Goal: Information Seeking & Learning: Learn about a topic

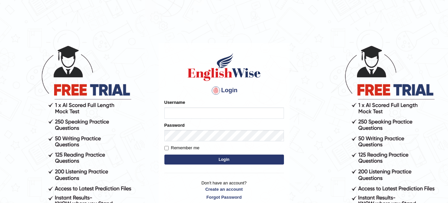
type input "veerpalkaur_parramatta"
click at [237, 160] on button "Login" at bounding box center [224, 160] width 120 height 10
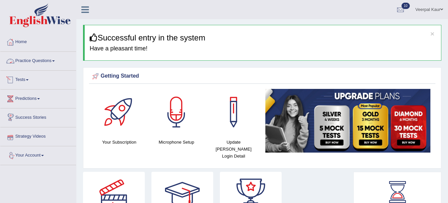
click at [41, 62] on link "Practice Questions" at bounding box center [38, 60] width 76 height 17
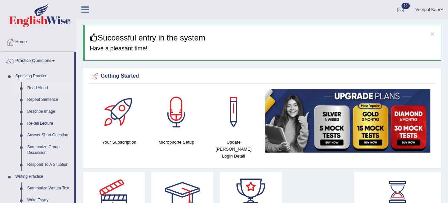
click at [42, 87] on link "Read Aloud" at bounding box center [49, 88] width 50 height 12
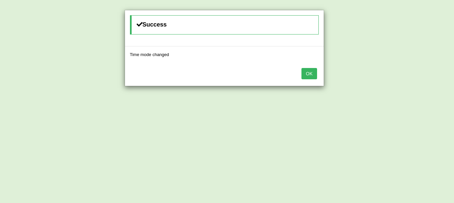
click at [309, 74] on button "OK" at bounding box center [308, 73] width 15 height 11
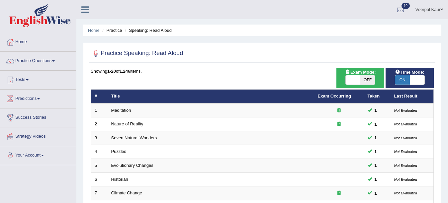
click at [352, 79] on span at bounding box center [353, 79] width 15 height 9
checkbox input "true"
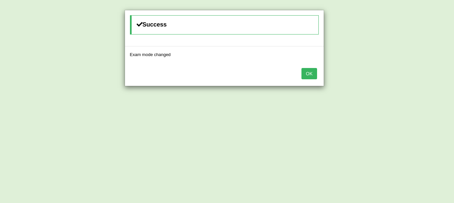
click at [309, 75] on button "OK" at bounding box center [308, 73] width 15 height 11
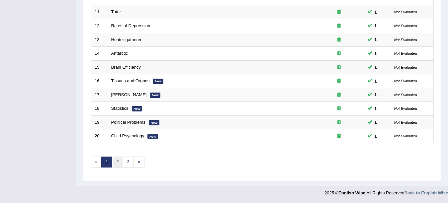
click at [118, 162] on link "2" at bounding box center [117, 162] width 11 height 11
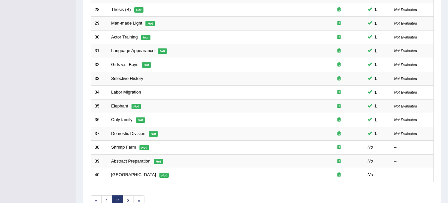
scroll to position [205, 0]
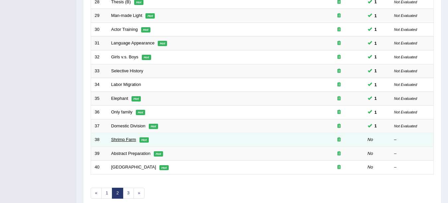
click at [126, 139] on link "Shrimp Farm" at bounding box center [123, 139] width 25 height 5
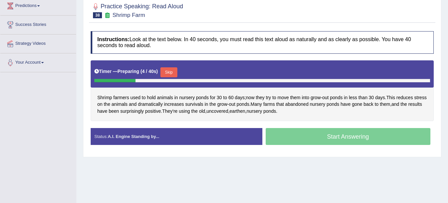
scroll to position [92, 0]
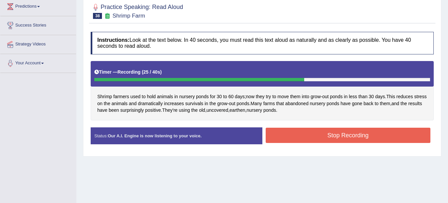
click at [328, 140] on button "Stop Recording" at bounding box center [348, 135] width 165 height 15
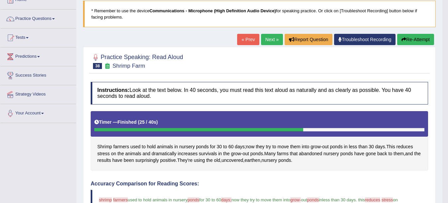
scroll to position [39, 0]
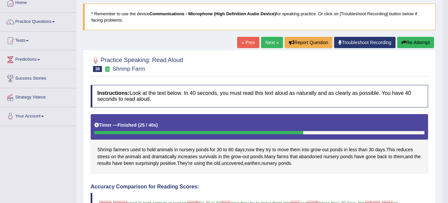
click at [273, 40] on link "Next »" at bounding box center [272, 42] width 22 height 11
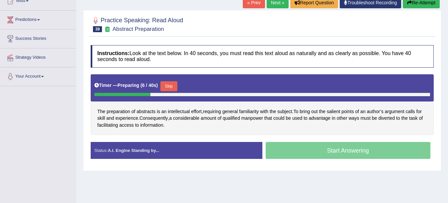
scroll to position [133, 0]
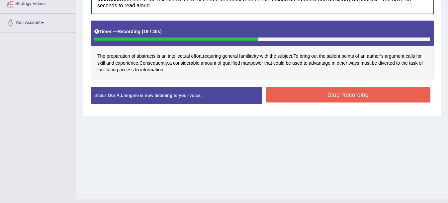
click at [324, 101] on button "Stop Recording" at bounding box center [348, 94] width 165 height 15
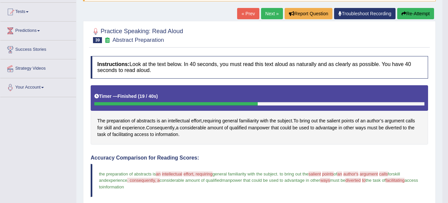
scroll to position [62, 0]
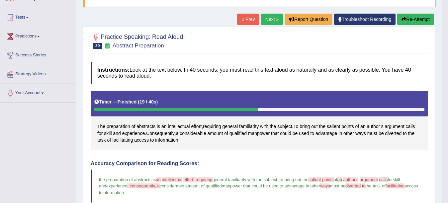
click at [268, 17] on link "Next »" at bounding box center [272, 19] width 22 height 11
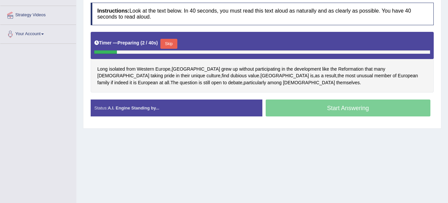
scroll to position [133, 0]
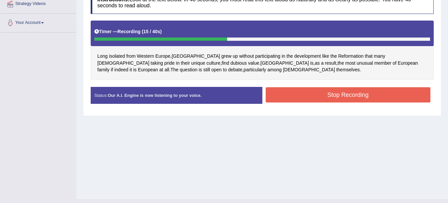
click at [336, 92] on button "Stop Recording" at bounding box center [348, 94] width 165 height 15
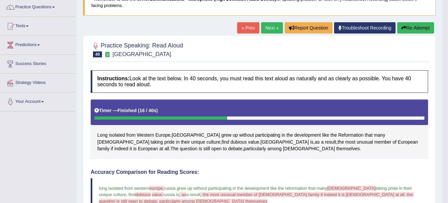
scroll to position [53, 0]
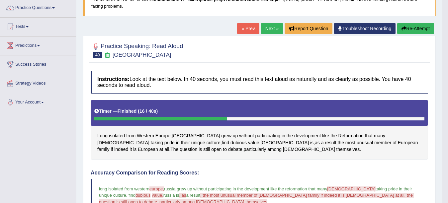
click at [269, 28] on link "Next »" at bounding box center [272, 28] width 22 height 11
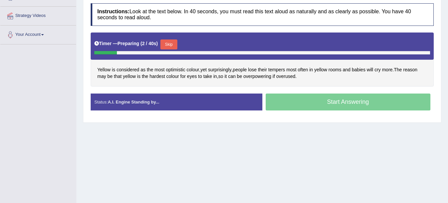
scroll to position [122, 0]
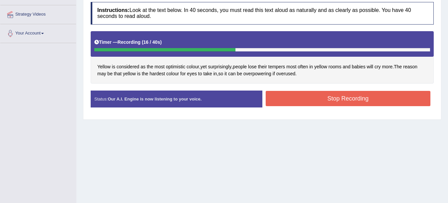
click at [314, 102] on button "Stop Recording" at bounding box center [348, 98] width 165 height 15
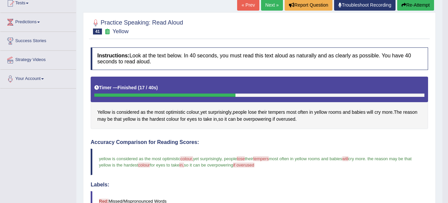
scroll to position [64, 0]
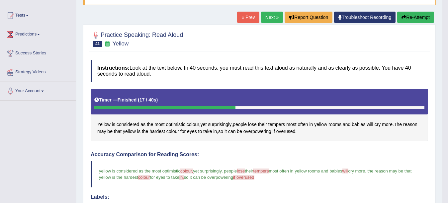
click at [264, 16] on link "Next »" at bounding box center [272, 17] width 22 height 11
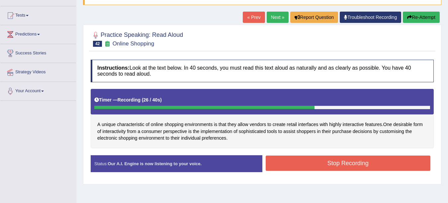
click at [313, 162] on button "Stop Recording" at bounding box center [348, 163] width 165 height 15
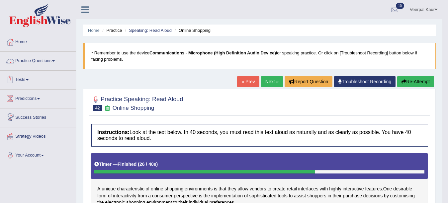
click at [42, 57] on link "Practice Questions" at bounding box center [38, 60] width 76 height 17
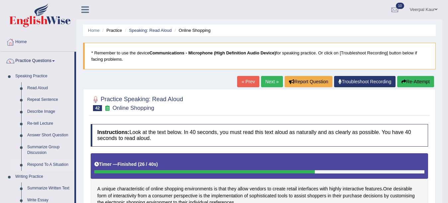
click at [54, 166] on link "Respond To A Situation" at bounding box center [49, 165] width 50 height 12
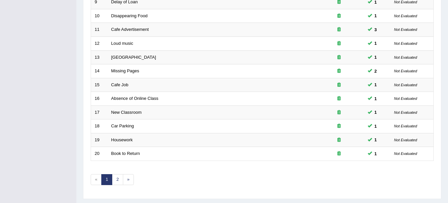
scroll to position [236, 0]
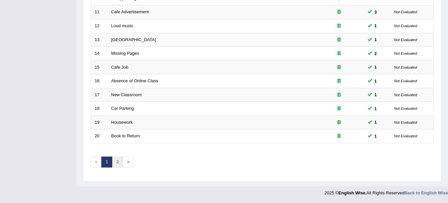
click at [120, 161] on link "2" at bounding box center [117, 162] width 11 height 11
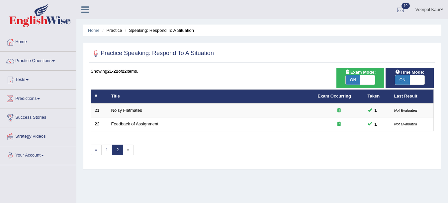
click at [371, 79] on span at bounding box center [367, 79] width 15 height 9
checkbox input "false"
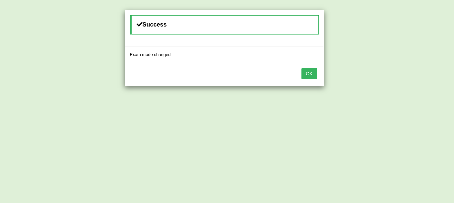
click at [314, 74] on button "OK" at bounding box center [308, 73] width 15 height 11
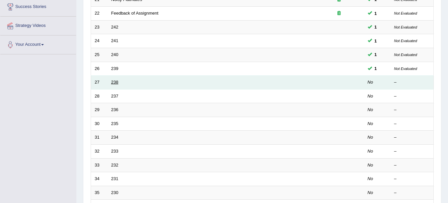
click at [115, 81] on link "238" at bounding box center [114, 82] width 7 height 5
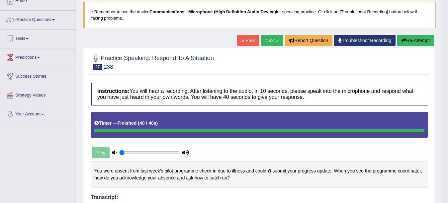
scroll to position [39, 0]
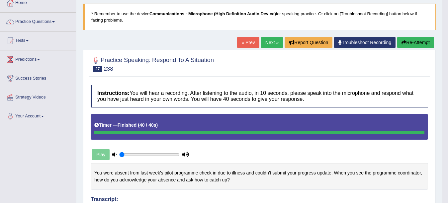
click at [267, 42] on link "Next »" at bounding box center [272, 42] width 22 height 11
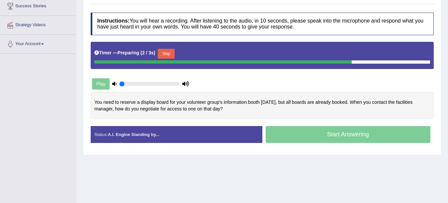
scroll to position [120, 0]
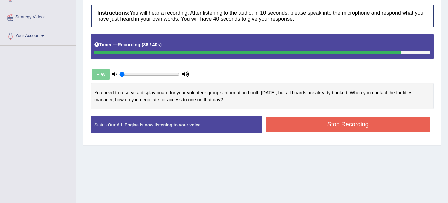
click at [322, 126] on button "Stop Recording" at bounding box center [348, 124] width 165 height 15
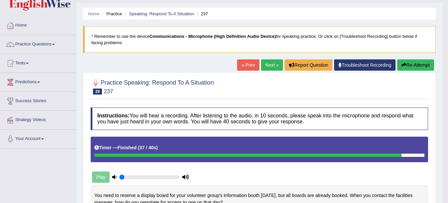
scroll to position [13, 0]
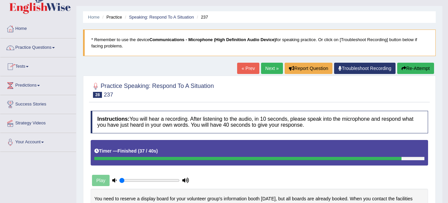
click at [35, 47] on link "Practice Questions" at bounding box center [38, 47] width 76 height 17
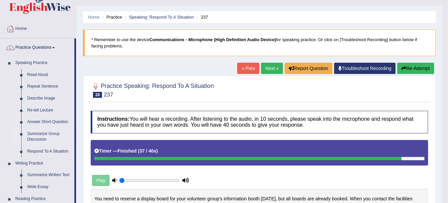
click at [42, 137] on link "Summarize Group Discussion" at bounding box center [49, 137] width 50 height 18
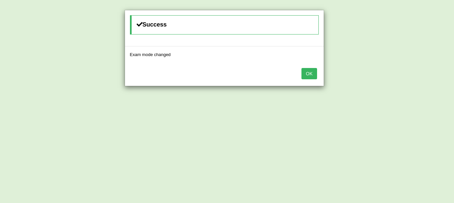
click at [311, 78] on button "OK" at bounding box center [308, 73] width 15 height 11
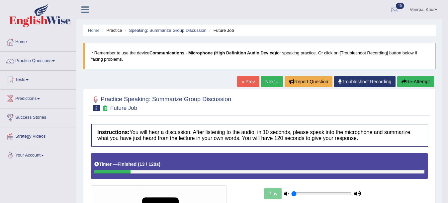
click at [412, 86] on button "Re-Attempt" at bounding box center [415, 81] width 37 height 11
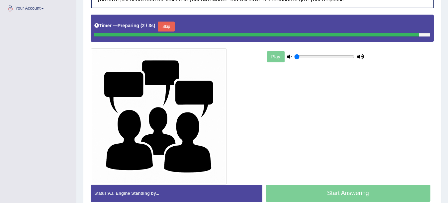
scroll to position [165, 0]
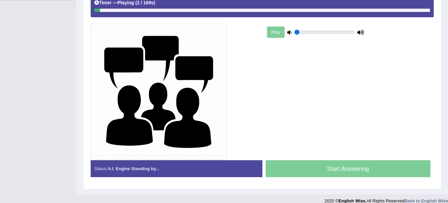
click at [340, 170] on div "Start Answering" at bounding box center [348, 169] width 172 height 19
click at [318, 170] on div "Start Answering" at bounding box center [348, 169] width 172 height 19
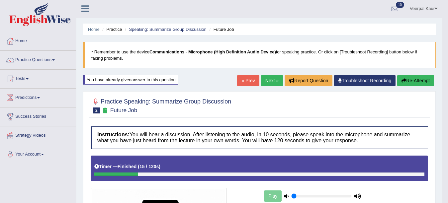
scroll to position [0, 0]
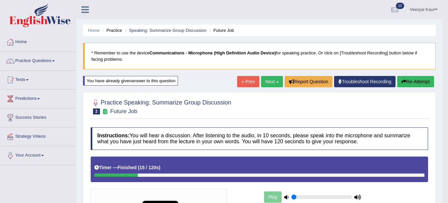
click at [269, 83] on link "Next »" at bounding box center [272, 81] width 22 height 11
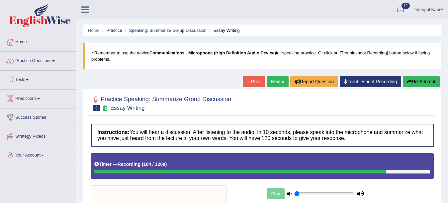
scroll to position [131, 0]
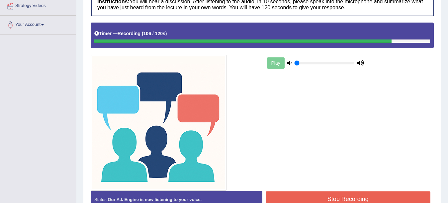
click at [378, 198] on button "Stop Recording" at bounding box center [348, 199] width 165 height 15
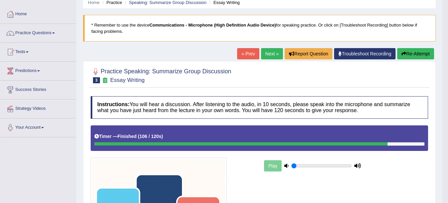
scroll to position [0, 0]
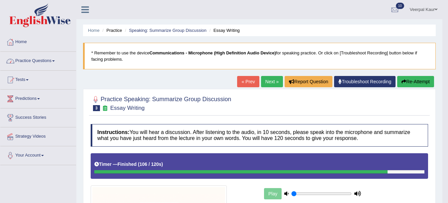
click at [37, 61] on link "Practice Questions" at bounding box center [38, 60] width 76 height 17
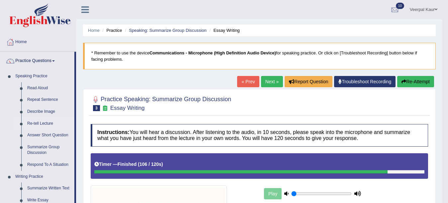
click at [49, 123] on link "Re-tell Lecture" at bounding box center [49, 124] width 50 height 12
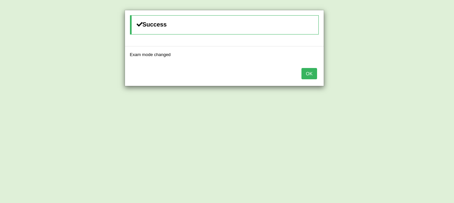
click at [312, 75] on button "OK" at bounding box center [308, 73] width 15 height 11
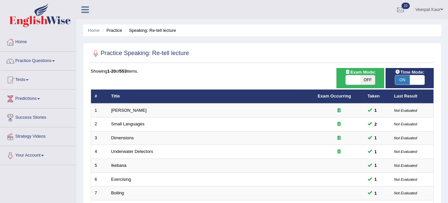
click at [354, 77] on span at bounding box center [353, 79] width 15 height 9
checkbox input "true"
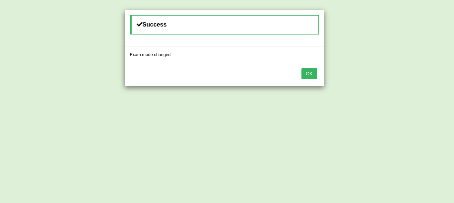
click at [312, 73] on button "OK" at bounding box center [308, 73] width 15 height 11
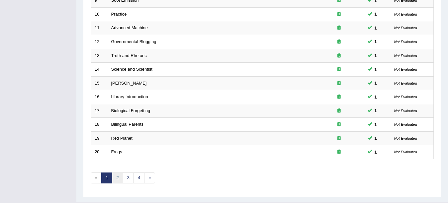
click at [118, 182] on link "2" at bounding box center [117, 178] width 11 height 11
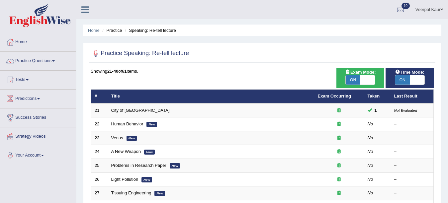
click at [130, 124] on link "Human Behavior" at bounding box center [127, 124] width 32 height 5
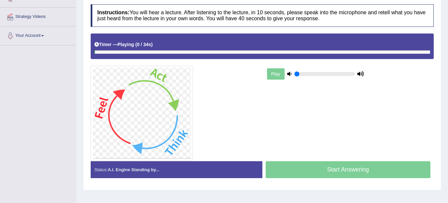
scroll to position [133, 0]
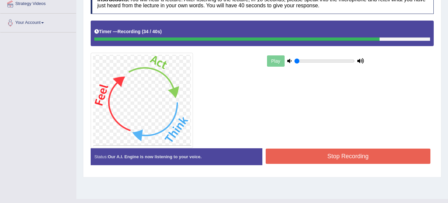
click at [294, 155] on button "Stop Recording" at bounding box center [348, 156] width 165 height 15
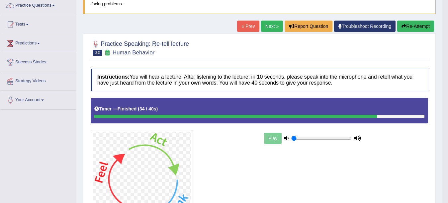
scroll to position [53, 0]
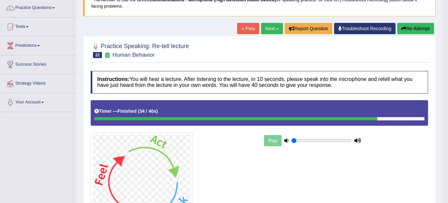
click at [270, 32] on link "Next »" at bounding box center [272, 28] width 22 height 11
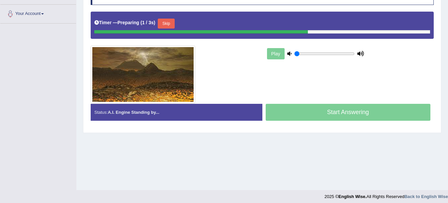
scroll to position [145, 0]
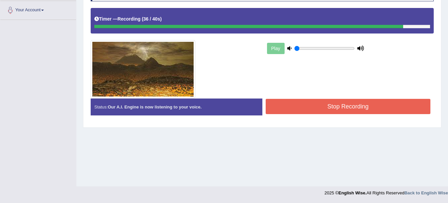
click at [316, 104] on button "Stop Recording" at bounding box center [348, 106] width 165 height 15
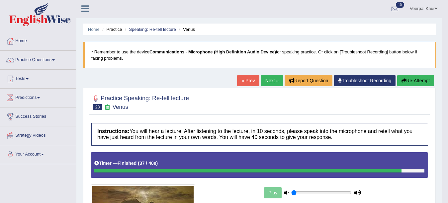
scroll to position [0, 0]
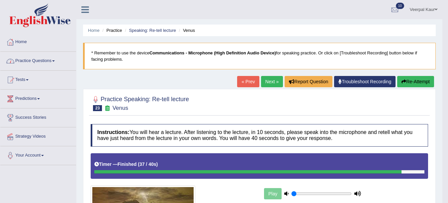
click at [34, 60] on link "Practice Questions" at bounding box center [38, 60] width 76 height 17
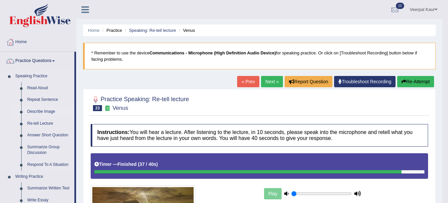
click at [48, 114] on link "Describe Image" at bounding box center [49, 112] width 50 height 12
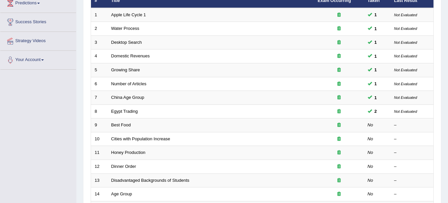
scroll to position [113, 0]
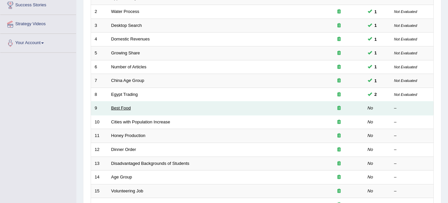
click at [123, 106] on link "Best Food" at bounding box center [121, 108] width 20 height 5
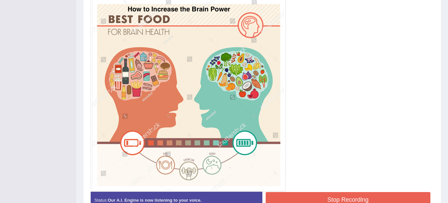
scroll to position [229, 0]
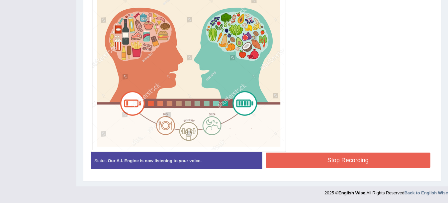
click at [383, 160] on button "Stop Recording" at bounding box center [348, 160] width 165 height 15
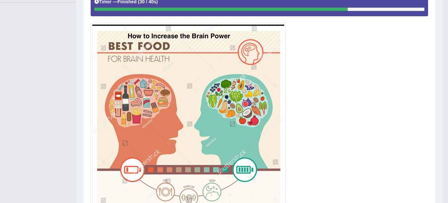
scroll to position [176, 0]
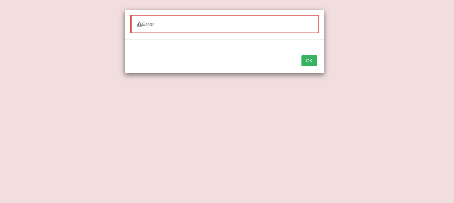
click at [306, 62] on button "OK" at bounding box center [308, 60] width 15 height 11
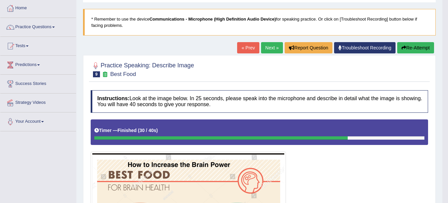
scroll to position [32, 0]
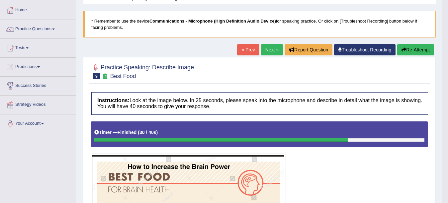
click at [270, 50] on link "Next »" at bounding box center [272, 49] width 22 height 11
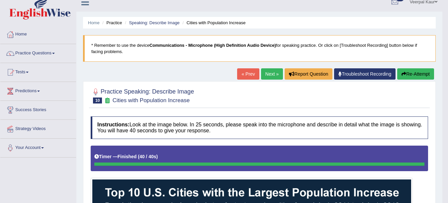
scroll to position [6, 0]
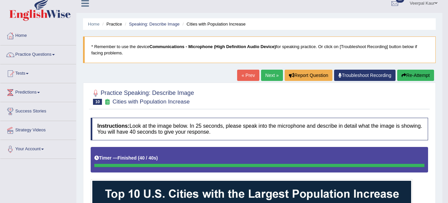
click at [263, 75] on link "Next »" at bounding box center [272, 75] width 22 height 11
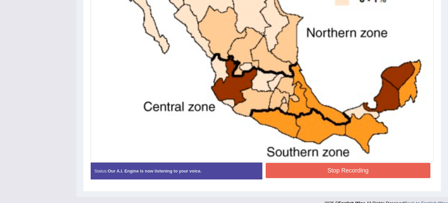
scroll to position [293, 0]
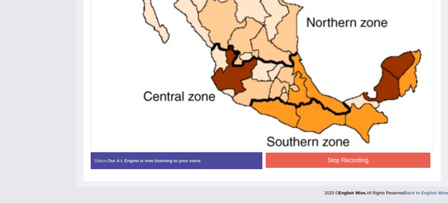
click at [350, 158] on button "Stop Recording" at bounding box center [348, 160] width 165 height 15
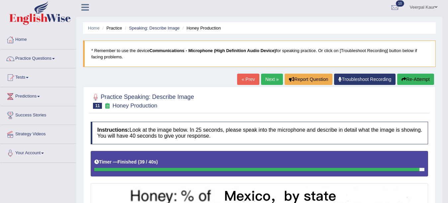
scroll to position [0, 0]
